Goal: Task Accomplishment & Management: Manage account settings

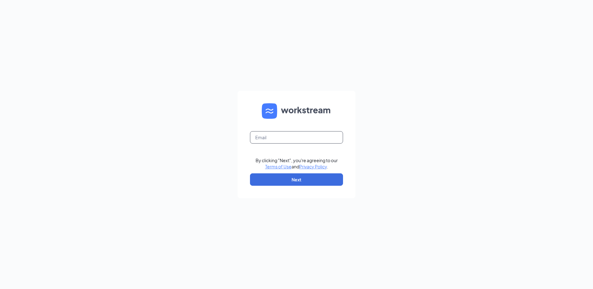
click at [284, 137] on input "text" at bounding box center [296, 137] width 93 height 12
type input "[EMAIL_ADDRESS][DOMAIN_NAME]"
click at [290, 179] on button "Next" at bounding box center [296, 179] width 93 height 12
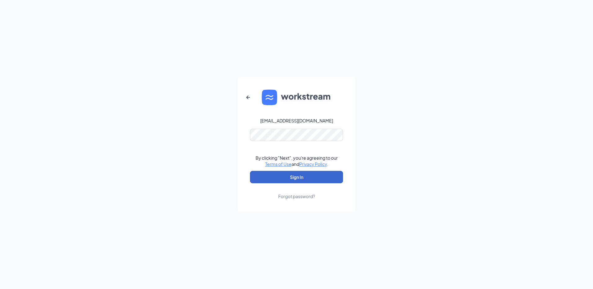
click at [292, 175] on button "Sign In" at bounding box center [296, 177] width 93 height 12
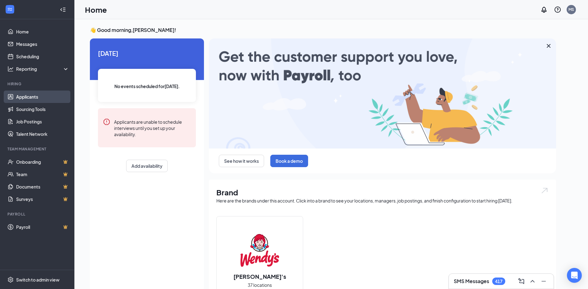
click at [32, 99] on link "Applicants" at bounding box center [42, 97] width 53 height 12
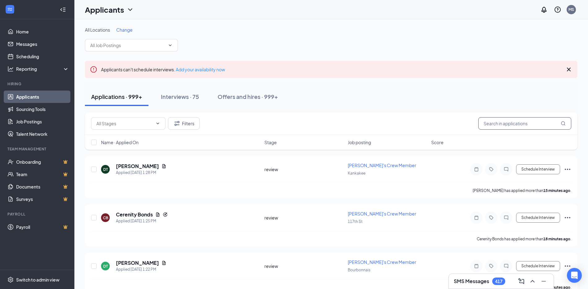
click at [527, 122] on input "text" at bounding box center [524, 123] width 93 height 12
type input "[PERSON_NAME]"
click at [568, 169] on icon "Ellipses" at bounding box center [567, 169] width 7 height 7
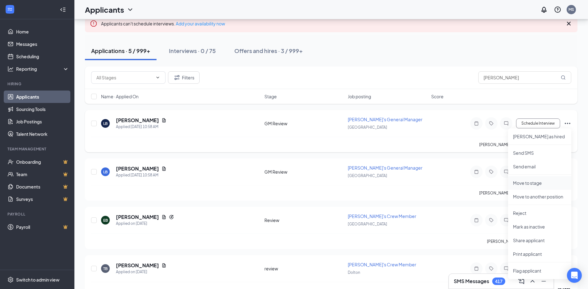
scroll to position [62, 0]
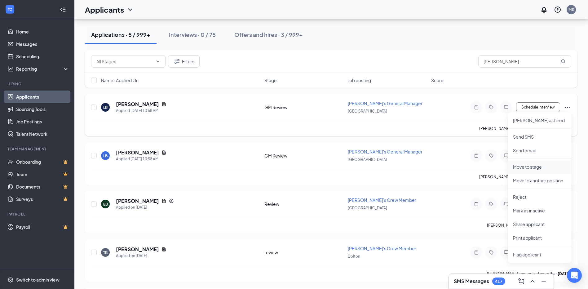
click at [525, 166] on p "Move to stage" at bounding box center [539, 167] width 53 height 6
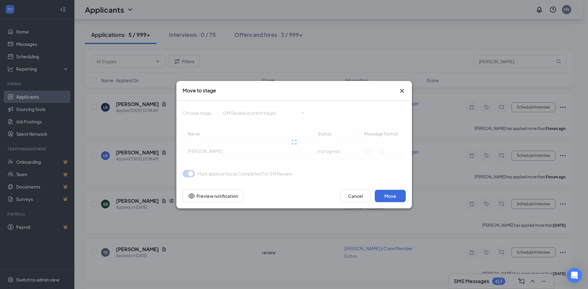
type input "Sent to DM (next stage)"
click at [302, 113] on icon "ChevronDown" at bounding box center [302, 112] width 5 height 5
click at [303, 112] on icon "ChevronDown" at bounding box center [302, 112] width 5 height 5
click at [303, 113] on icon "ChevronDown" at bounding box center [302, 112] width 5 height 5
click at [300, 171] on div "Mark applicant(s) as Completed for GM Review" at bounding box center [294, 173] width 223 height 7
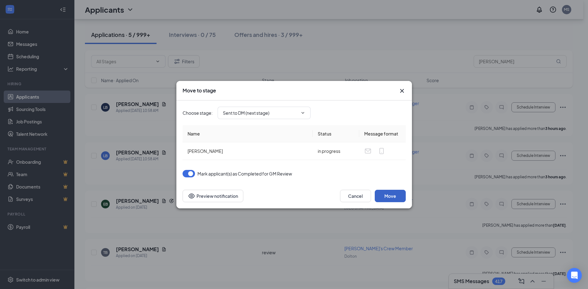
click at [389, 194] on button "Move" at bounding box center [390, 196] width 31 height 12
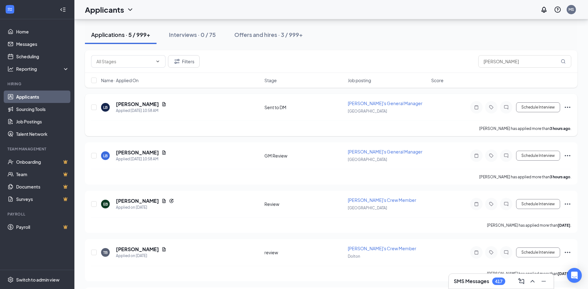
click at [566, 107] on icon "Ellipses" at bounding box center [567, 107] width 7 height 7
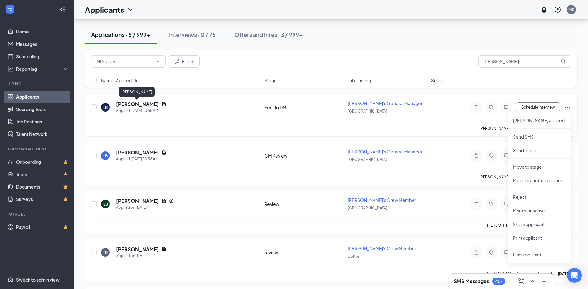
click at [137, 102] on h5 "Leonard Bonner" at bounding box center [137, 104] width 43 height 7
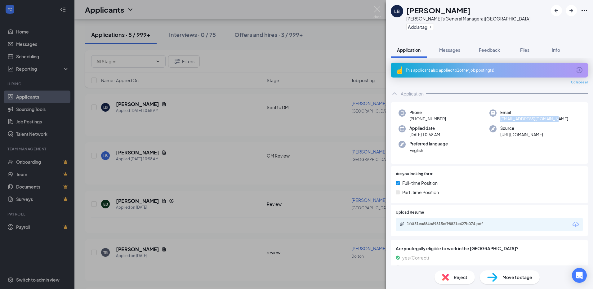
drag, startPoint x: 558, startPoint y: 119, endPoint x: 499, endPoint y: 121, distance: 58.9
click at [499, 121] on div "Email bonnerleonard4@gmail.com" at bounding box center [534, 115] width 91 height 13
copy span "bonnerleonard4@gmail.com"
click at [304, 16] on div "LB Leonard Bonner Wendy's General Manager at Orland Park Add a tag Application …" at bounding box center [296, 144] width 593 height 289
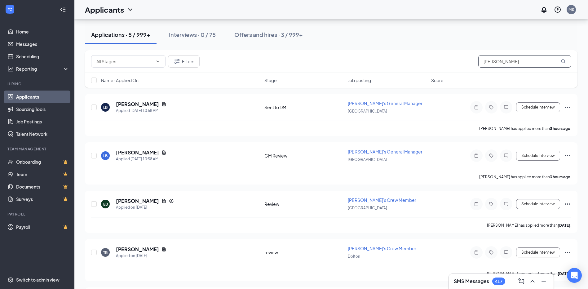
drag, startPoint x: 511, startPoint y: 63, endPoint x: 367, endPoint y: 69, distance: 143.6
click at [367, 69] on div "Filters bonner" at bounding box center [331, 61] width 493 height 23
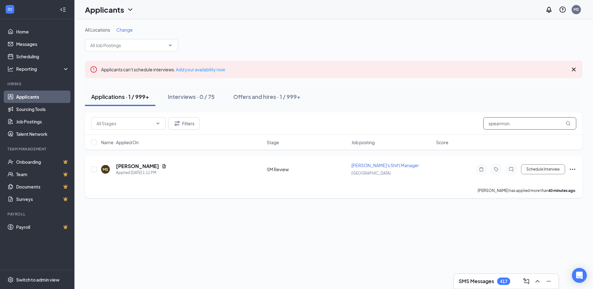
type input "spearmon"
click at [572, 168] on icon "Ellipses" at bounding box center [572, 169] width 7 height 7
click at [150, 166] on h5 "Monee Spearmon" at bounding box center [137, 166] width 43 height 7
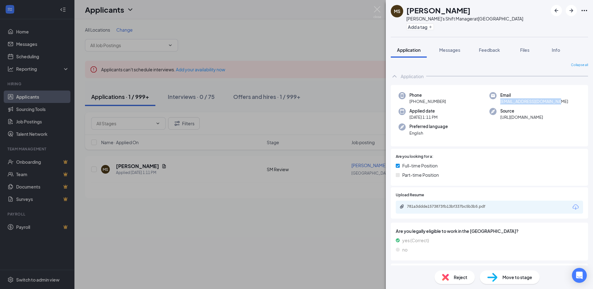
drag, startPoint x: 566, startPoint y: 101, endPoint x: 498, endPoint y: 104, distance: 68.0
click at [498, 104] on div "Email moneespearmon93@gmail.com" at bounding box center [534, 98] width 91 height 13
copy span "moneespearmon93@gmail.com"
